Goal: Information Seeking & Learning: Learn about a topic

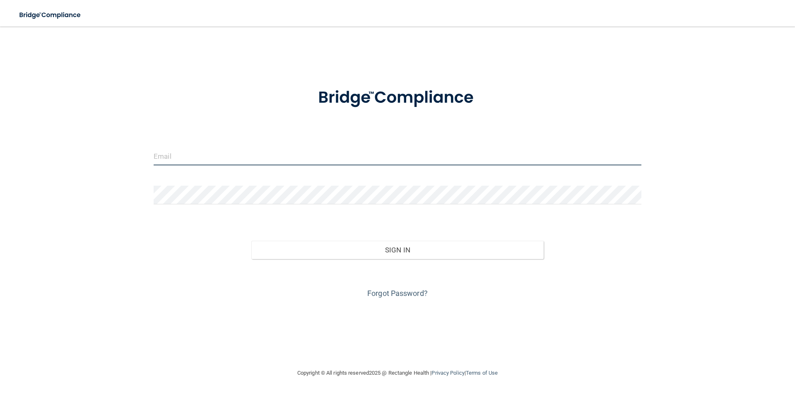
click at [299, 149] on input "email" at bounding box center [398, 156] width 488 height 19
type input "[EMAIL_ADDRESS][DOMAIN_NAME]"
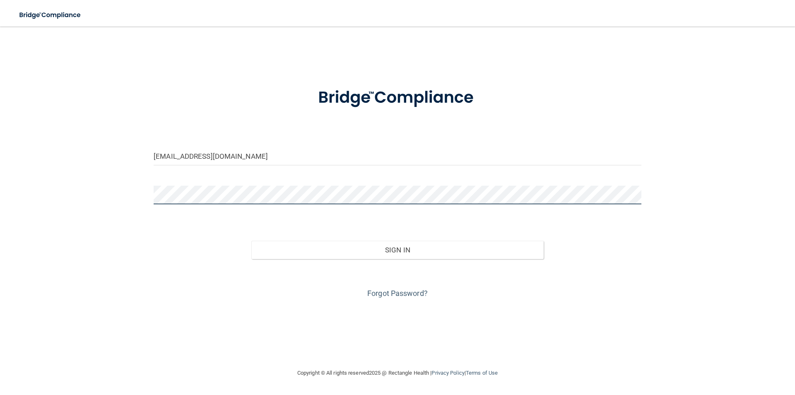
click at [251, 241] on button "Sign In" at bounding box center [397, 250] width 293 height 18
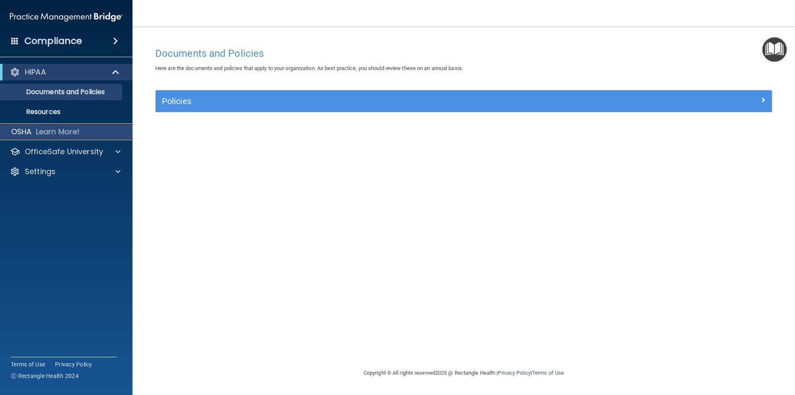
click at [71, 135] on p "Learn More!" at bounding box center [58, 132] width 44 height 10
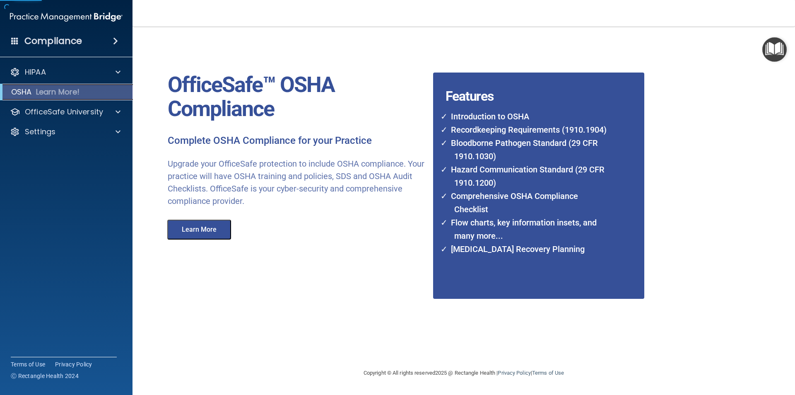
click at [65, 91] on p "Learn More!" at bounding box center [58, 92] width 44 height 10
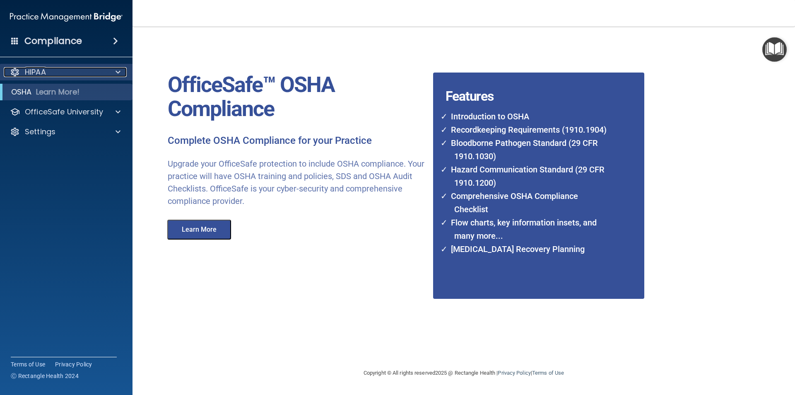
click at [120, 73] on span at bounding box center [118, 72] width 5 height 10
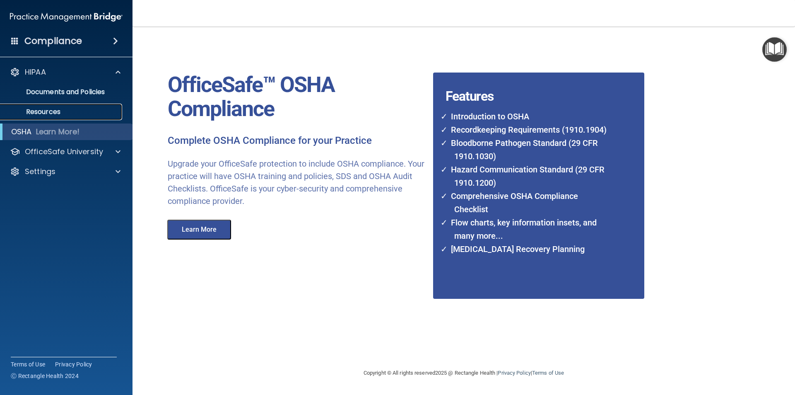
click at [68, 108] on p "Resources" at bounding box center [61, 112] width 113 height 8
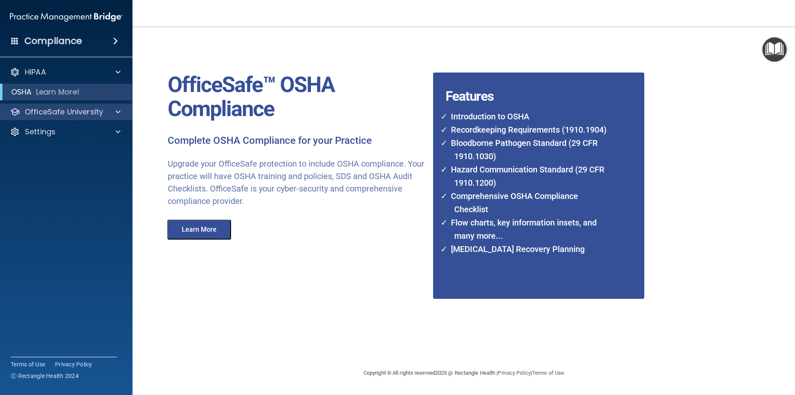
click at [110, 117] on div "OfficeSafe University" at bounding box center [66, 112] width 133 height 17
click at [119, 111] on span at bounding box center [118, 112] width 5 height 10
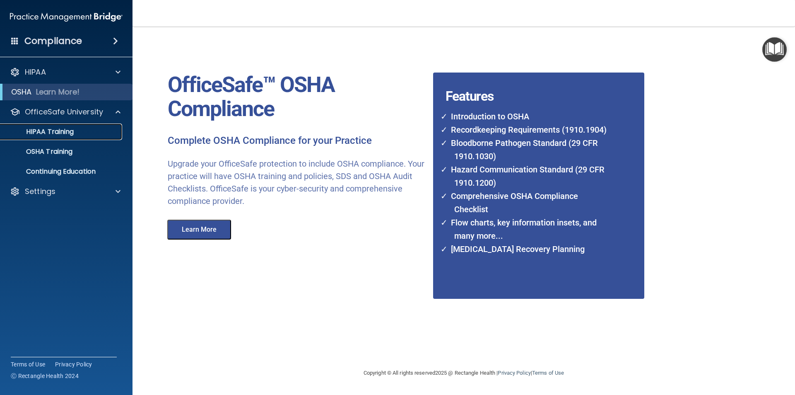
click at [56, 133] on p "HIPAA Training" at bounding box center [39, 132] width 68 height 8
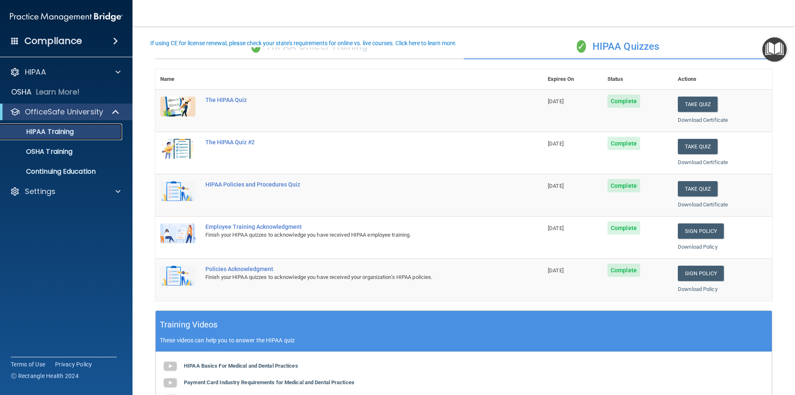
scroll to position [41, 0]
